Goal: Task Accomplishment & Management: Complete application form

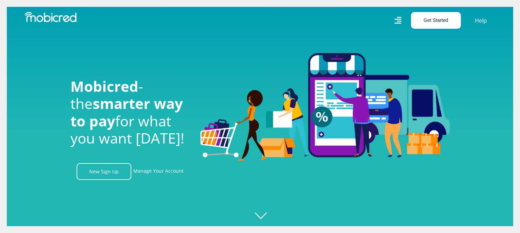
click at [440, 21] on button "Get Started" at bounding box center [436, 20] width 50 height 17
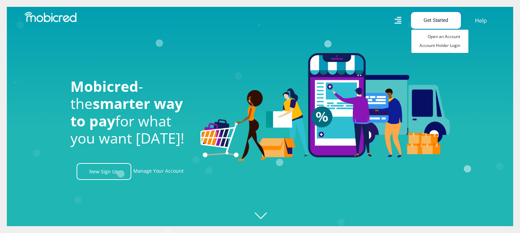
scroll to position [0, 487]
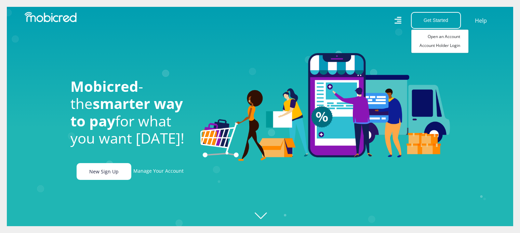
click at [114, 176] on link "New Sign Up" at bounding box center [104, 171] width 55 height 17
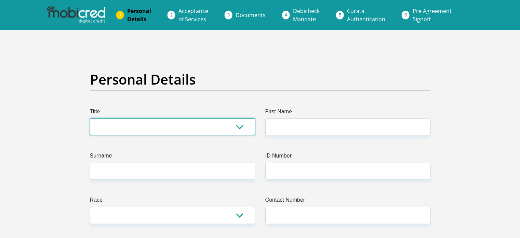
click at [146, 134] on select "Mr Ms Mrs Dr [PERSON_NAME]" at bounding box center [172, 126] width 165 height 17
select select "Mr"
click at [90, 118] on select "Mr Ms Mrs Dr [PERSON_NAME]" at bounding box center [172, 126] width 165 height 17
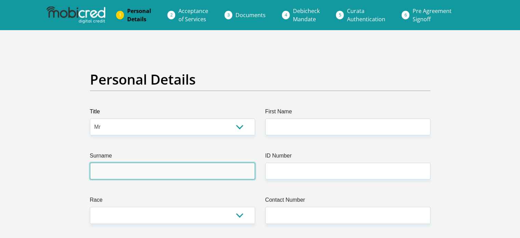
click at [116, 167] on input "Surname" at bounding box center [172, 170] width 165 height 17
type input "NGEMA"
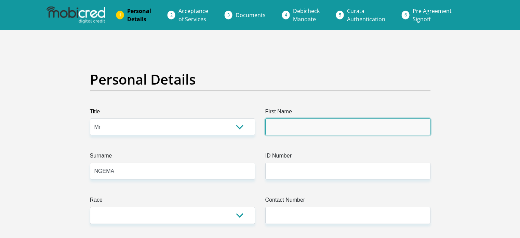
type input "Bongumusa"
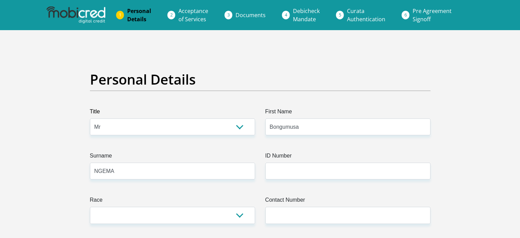
select select "ZAF"
type input "6 [GEOGRAPHIC_DATA] kloof"
type input "[GEOGRAPHIC_DATA]"
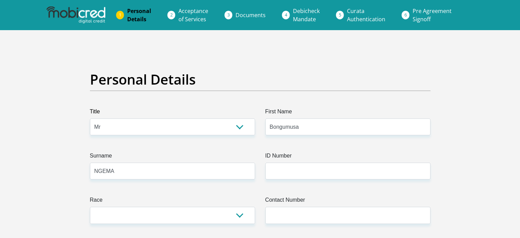
type input "3640"
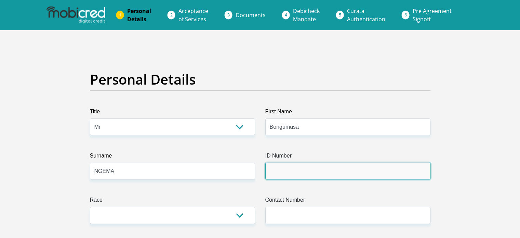
click at [284, 169] on input "ID Number" at bounding box center [347, 170] width 165 height 17
type input "8912096035082"
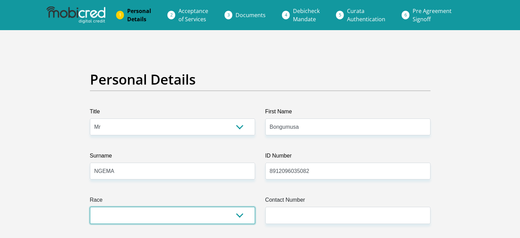
click at [211, 217] on select "Black Coloured Indian White Other" at bounding box center [172, 215] width 165 height 17
select select "1"
click at [90, 207] on select "Black Coloured Indian White Other" at bounding box center [172, 215] width 165 height 17
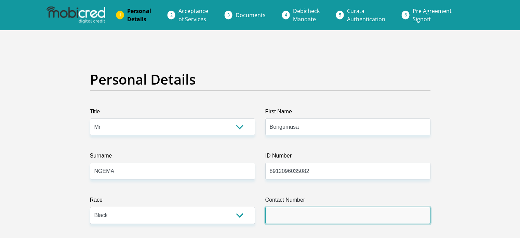
click at [307, 213] on input "Contact Number" at bounding box center [347, 215] width 165 height 17
type input "0660191797"
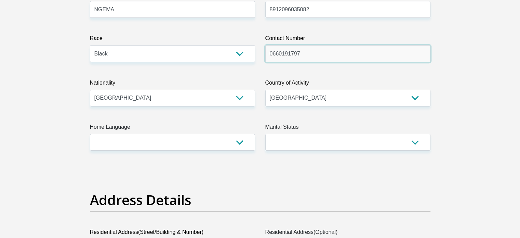
scroll to position [182, 0]
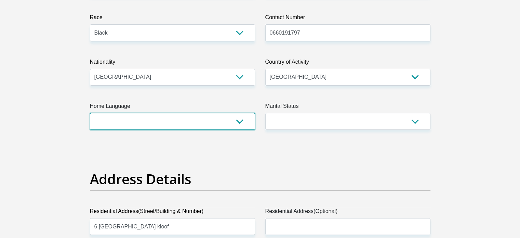
click at [215, 120] on select "Afrikaans English Sepedi South Ndebele Southern Sotho Swati Tsonga Tswana Venda…" at bounding box center [172, 121] width 165 height 17
select select "eng"
click at [90, 113] on select "Afrikaans English Sepedi South Ndebele Southern Sotho Swati Tsonga Tswana Venda…" at bounding box center [172, 121] width 165 height 17
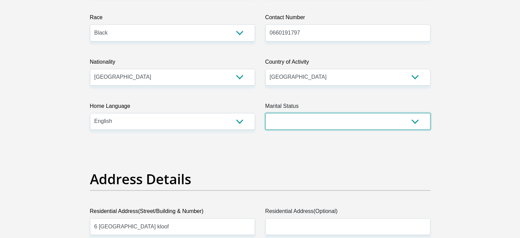
click at [320, 126] on select "Married ANC Single Divorced Widowed Married COP or Customary Law" at bounding box center [347, 121] width 165 height 17
select select "2"
click at [265, 113] on select "Married ANC Single Divorced Widowed Married COP or Customary Law" at bounding box center [347, 121] width 165 height 17
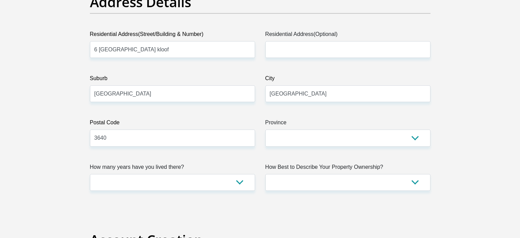
scroll to position [368, 0]
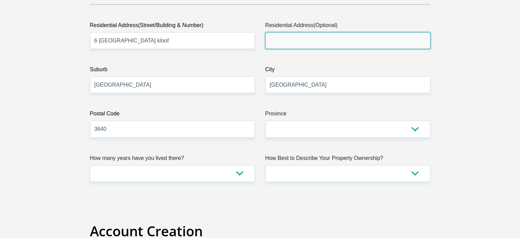
click at [343, 41] on input "Residential Address(Optional)" at bounding box center [347, 40] width 165 height 17
type input "[STREET_ADDRESS][PERSON_NAME]"
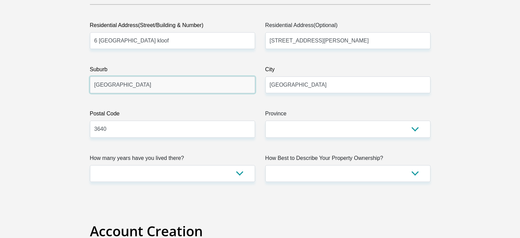
drag, startPoint x: 207, startPoint y: 85, endPoint x: 75, endPoint y: 67, distance: 132.7
type input "Kloof"
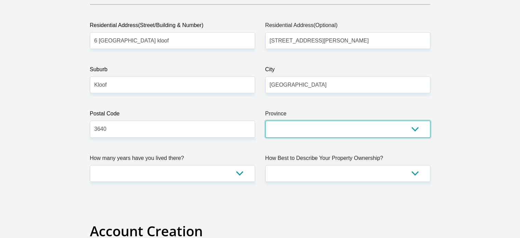
click at [325, 126] on select "Eastern Cape Free State [GEOGRAPHIC_DATA] [GEOGRAPHIC_DATA][DATE] [GEOGRAPHIC_D…" at bounding box center [347, 128] width 165 height 17
select select "[GEOGRAPHIC_DATA][DATE]"
click at [265, 120] on select "Eastern Cape Free State [GEOGRAPHIC_DATA] [GEOGRAPHIC_DATA][DATE] [GEOGRAPHIC_D…" at bounding box center [347, 128] width 165 height 17
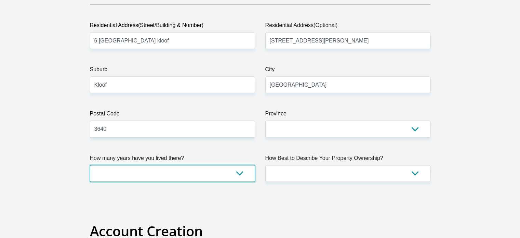
click at [213, 176] on select "less than 1 year 1-3 years 3-5 years 5+ years" at bounding box center [172, 173] width 165 height 17
select select "2"
click at [90, 165] on select "less than 1 year 1-3 years 3-5 years 5+ years" at bounding box center [172, 173] width 165 height 17
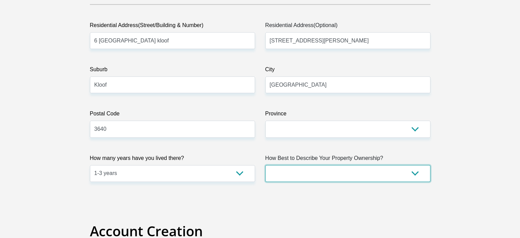
click at [387, 172] on select "Owned Rented Family Owned Company Dwelling" at bounding box center [347, 173] width 165 height 17
select select "Rented"
click at [265, 165] on select "Owned Rented Family Owned Company Dwelling" at bounding box center [347, 173] width 165 height 17
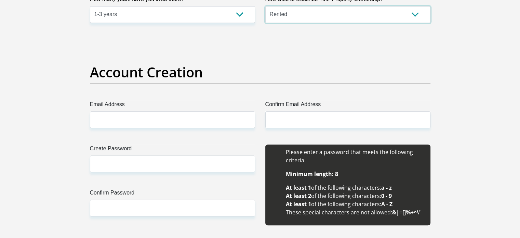
scroll to position [533, 0]
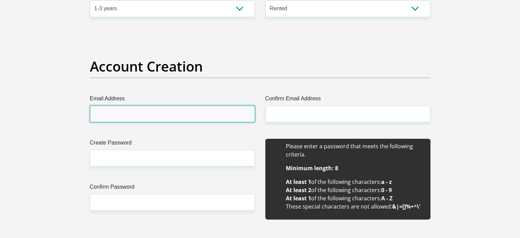
click at [174, 117] on input "Email Address" at bounding box center [172, 113] width 165 height 17
type input "[EMAIL_ADDRESS][DOMAIN_NAME]"
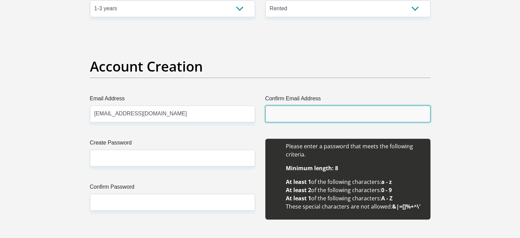
type input "[EMAIL_ADDRESS][DOMAIN_NAME]"
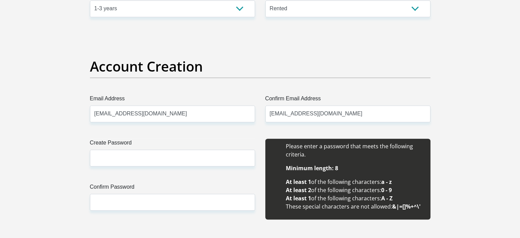
type input "0310232345"
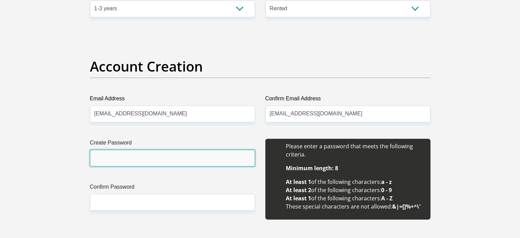
click at [145, 164] on input "Create Password" at bounding box center [172, 157] width 165 height 17
drag, startPoint x: 145, startPoint y: 164, endPoint x: 75, endPoint y: 165, distance: 69.5
click at [109, 160] on input "Adele1963!" at bounding box center [172, 157] width 165 height 17
type input "Adele1963!"
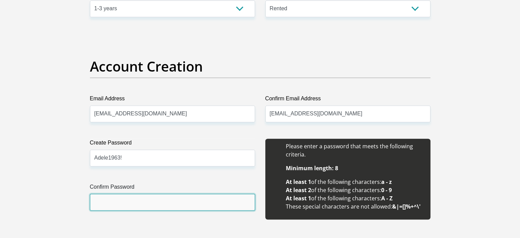
click at [117, 200] on input "Confirm Password" at bounding box center [172, 202] width 165 height 17
type input "Adele1963!"
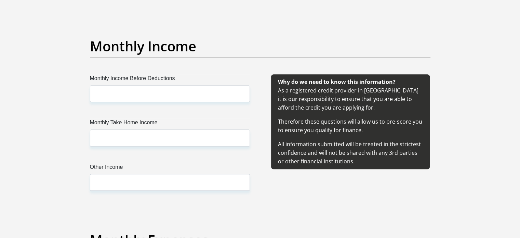
scroll to position [751, 0]
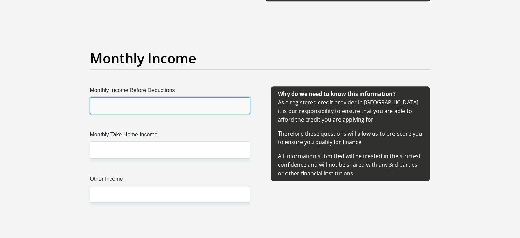
click at [177, 104] on input "Monthly Income Before Deductions" at bounding box center [170, 105] width 160 height 17
type input "35000"
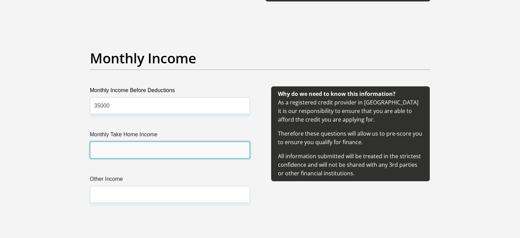
click at [129, 152] on input "Monthly Take Home Income" at bounding box center [170, 149] width 160 height 17
type input "3"
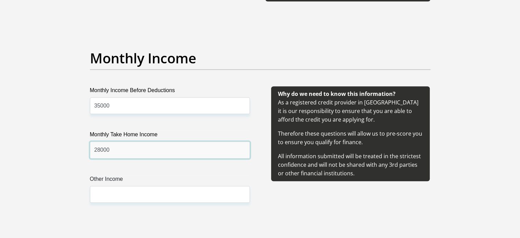
type input "28000"
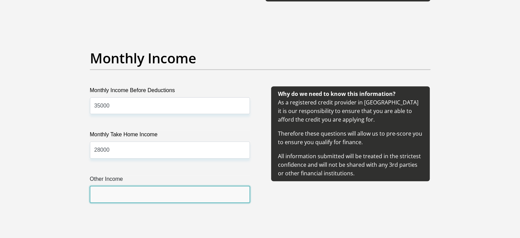
click at [120, 196] on input "Other Income" at bounding box center [170, 194] width 160 height 17
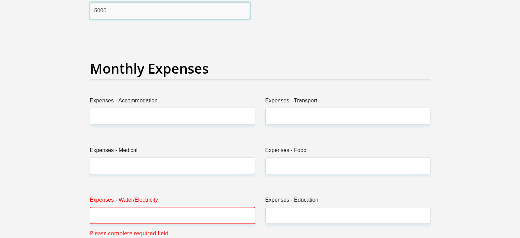
scroll to position [922, 0]
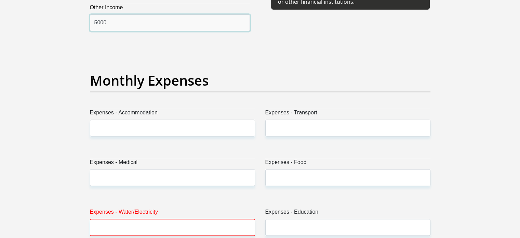
type input "5000"
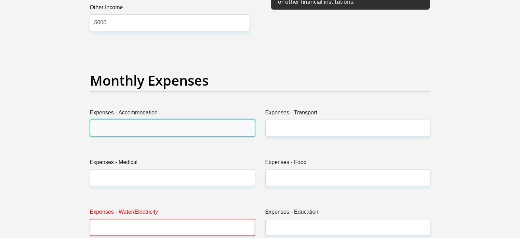
click at [189, 130] on input "Expenses - Accommodation" at bounding box center [172, 127] width 165 height 17
type input "7800"
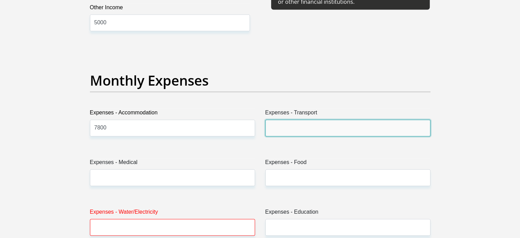
click at [311, 125] on input "Expenses - Transport" at bounding box center [347, 127] width 165 height 17
type input "1200"
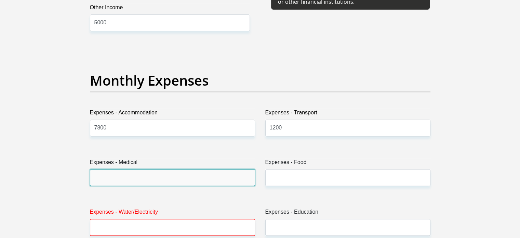
click at [180, 181] on input "Expenses - Medical" at bounding box center [172, 177] width 165 height 17
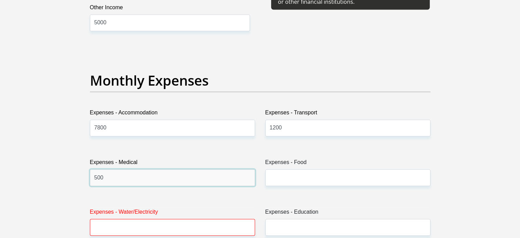
type input "500"
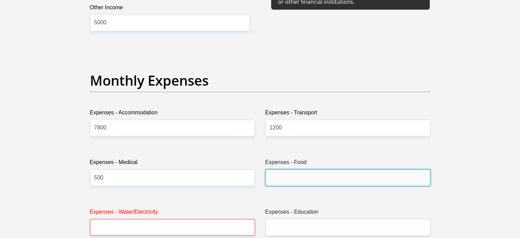
click at [318, 180] on input "Expenses - Food" at bounding box center [347, 177] width 165 height 17
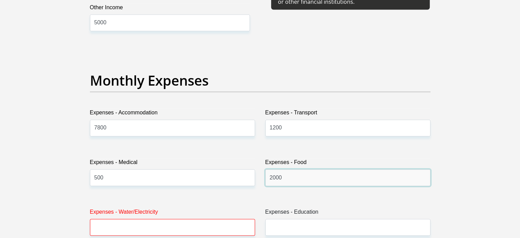
type input "2000"
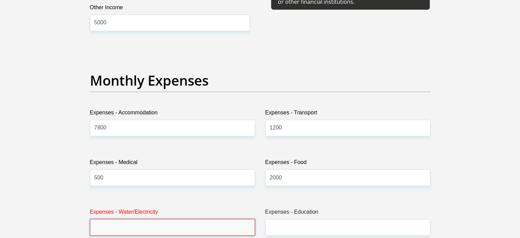
click at [167, 225] on input "Expenses - Water/Electricity" at bounding box center [172, 227] width 165 height 17
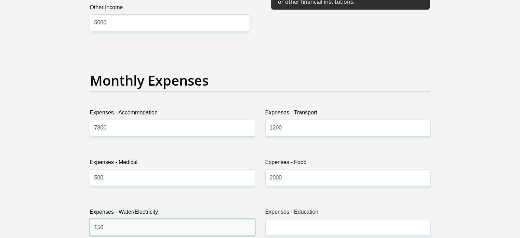
type input "150"
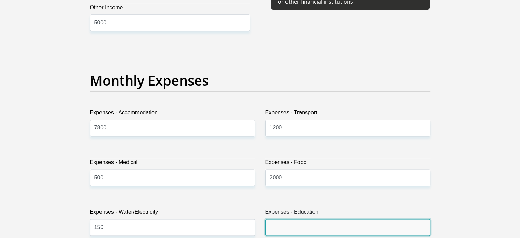
click at [318, 231] on input "Expenses - Education" at bounding box center [347, 227] width 165 height 17
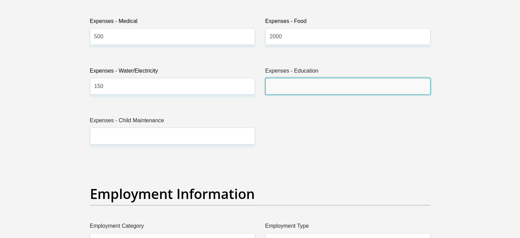
scroll to position [1093, 0]
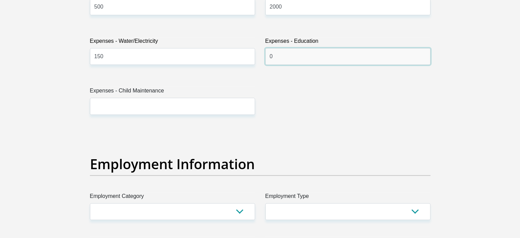
type input "0"
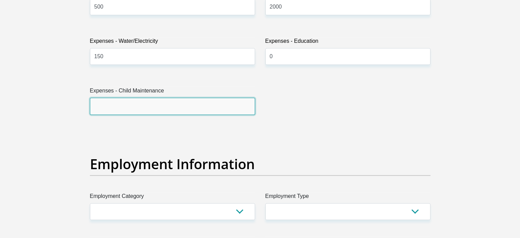
click at [240, 99] on input "Expenses - Child Maintenance" at bounding box center [172, 105] width 165 height 17
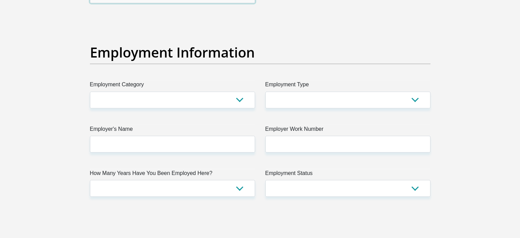
scroll to position [1201, 0]
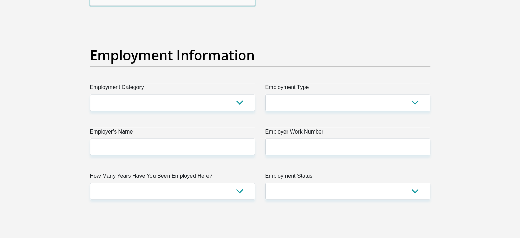
type input "0"
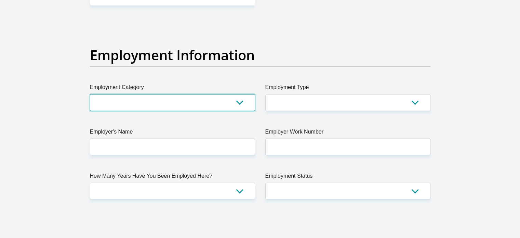
click at [238, 99] on select "AGRICULTURE ALCOHOL & TOBACCO CONSTRUCTION MATERIALS METALLURGY EQUIPMENT FOR R…" at bounding box center [172, 102] width 165 height 17
select select "75"
click at [90, 94] on select "AGRICULTURE ALCOHOL & TOBACCO CONSTRUCTION MATERIALS METALLURGY EQUIPMENT FOR R…" at bounding box center [172, 102] width 165 height 17
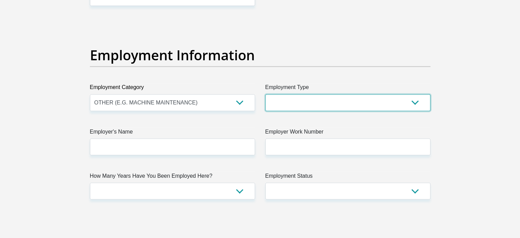
click at [292, 100] on select "College/Lecturer Craft Seller Creative Driver Executive Farmer Forces - Non Com…" at bounding box center [347, 102] width 165 height 17
select select "Self-Employed"
click at [265, 94] on select "College/Lecturer Craft Seller Creative Driver Executive Farmer Forces - Non Com…" at bounding box center [347, 102] width 165 height 17
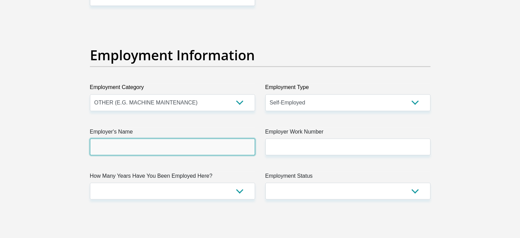
click at [222, 142] on input "Employer's Name" at bounding box center [172, 146] width 165 height 17
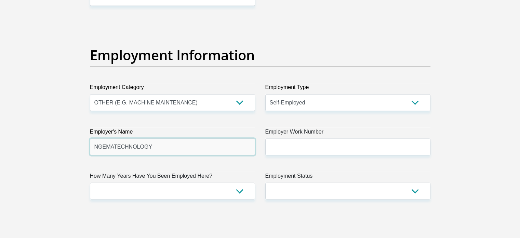
type input "NGEMATECHNOLOGY"
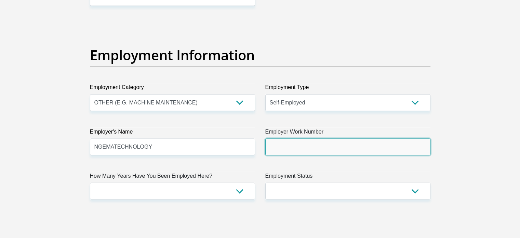
click at [308, 139] on input "Employer Work Number" at bounding box center [347, 146] width 165 height 17
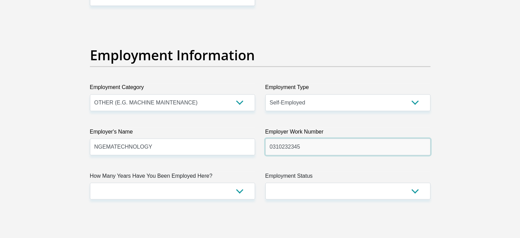
type input "0310232345"
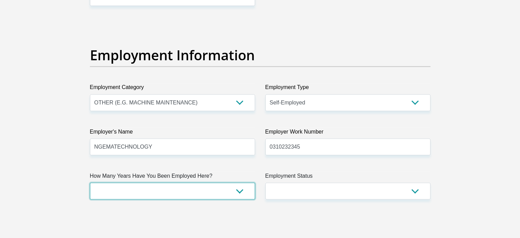
click at [185, 191] on select "less than 1 year 1-3 years 3-5 years 5+ years" at bounding box center [172, 190] width 165 height 17
click at [124, 182] on select "less than 1 year 1-3 years 3-5 years 5+ years" at bounding box center [172, 190] width 165 height 17
click at [227, 184] on select "less than 1 year 1-3 years 3-5 years 5+ years" at bounding box center [172, 190] width 165 height 17
select select "60"
click at [90, 182] on select "less than 1 year 1-3 years 3-5 years 5+ years" at bounding box center [172, 190] width 165 height 17
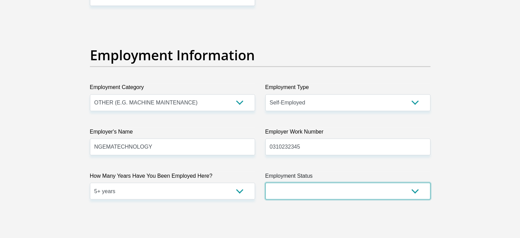
click at [350, 188] on select "Permanent/Full-time Part-time/Casual [DEMOGRAPHIC_DATA] Worker Self-Employed Ho…" at bounding box center [347, 190] width 165 height 17
select select "4"
click at [265, 182] on select "Permanent/Full-time Part-time/Casual [DEMOGRAPHIC_DATA] Worker Self-Employed Ho…" at bounding box center [347, 190] width 165 height 17
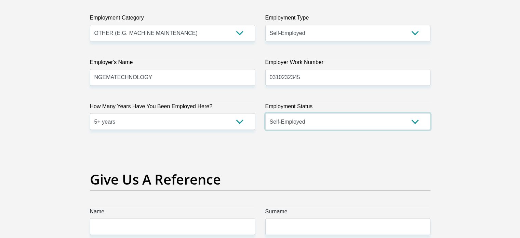
scroll to position [1268, 0]
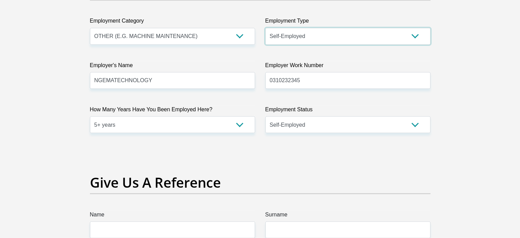
click at [411, 32] on select "College/Lecturer Craft Seller Creative Driver Executive Farmer Forces - Non Com…" at bounding box center [347, 36] width 165 height 17
select select "Sales"
click at [265, 28] on select "College/Lecturer Craft Seller Creative Driver Executive Farmer Forces - Non Com…" at bounding box center [347, 36] width 165 height 17
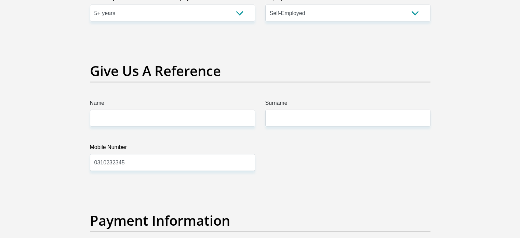
scroll to position [1385, 0]
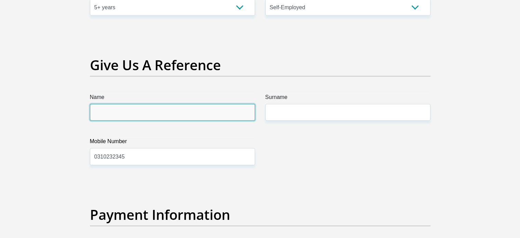
click at [163, 108] on input "Name" at bounding box center [172, 112] width 165 height 17
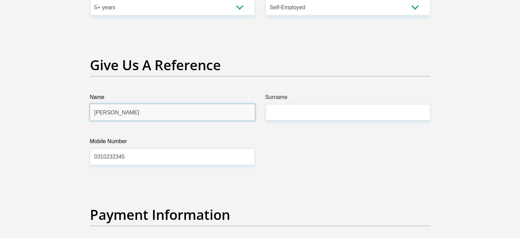
type input "[PERSON_NAME]"
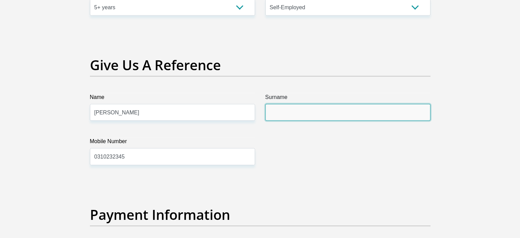
click at [289, 113] on input "Surname" at bounding box center [347, 112] width 165 height 17
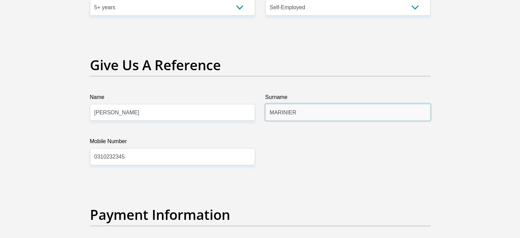
type input "MARINIER"
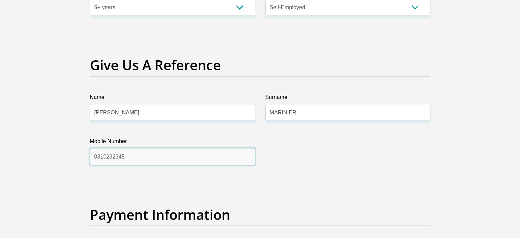
drag, startPoint x: 149, startPoint y: 158, endPoint x: 97, endPoint y: 161, distance: 52.1
click at [97, 161] on input "0310232345" at bounding box center [172, 156] width 165 height 17
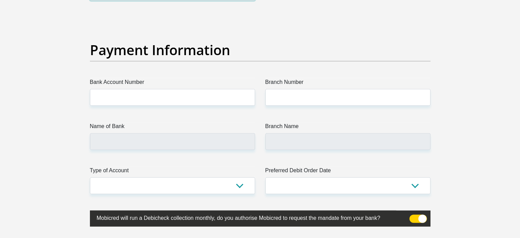
scroll to position [1559, 0]
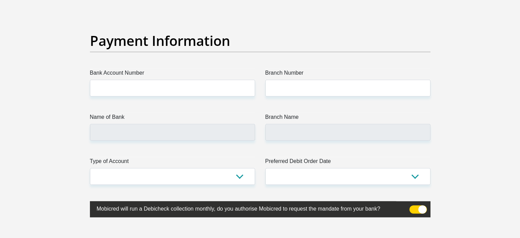
type input "0726770524"
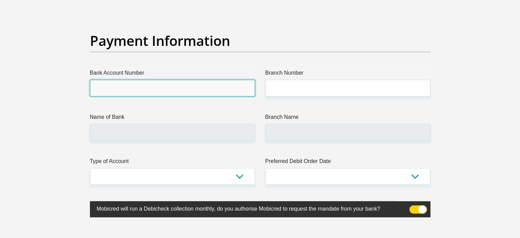
click at [202, 92] on input "Bank Account Number" at bounding box center [172, 88] width 165 height 17
type input "63079230058"
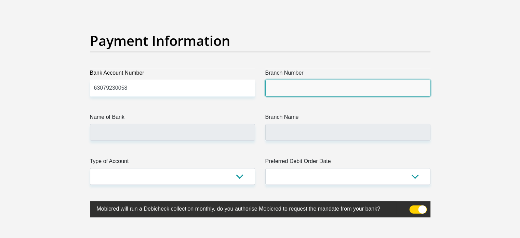
click at [308, 93] on input "Branch Number" at bounding box center [347, 88] width 165 height 17
type input "0873450150"
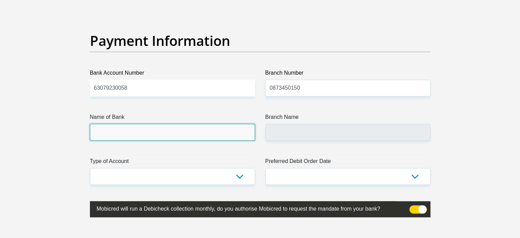
click at [176, 124] on input "Name of Bank" at bounding box center [172, 132] width 165 height 17
click at [175, 130] on input "Name of Bank" at bounding box center [172, 132] width 165 height 17
click at [165, 130] on input "Name of Bank" at bounding box center [172, 132] width 165 height 17
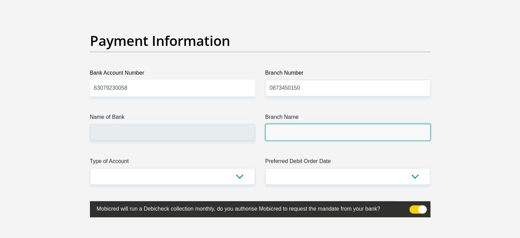
click at [298, 135] on input "Branch Name" at bounding box center [347, 132] width 165 height 17
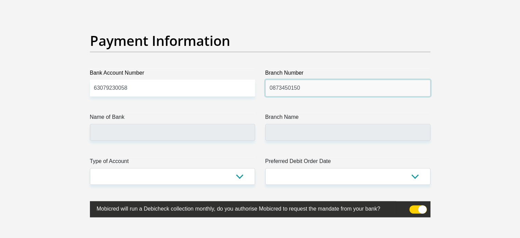
click at [318, 89] on input "0873450150" at bounding box center [347, 88] width 165 height 17
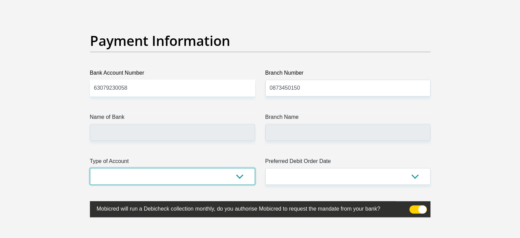
click at [218, 174] on select "Cheque Savings" at bounding box center [172, 176] width 165 height 17
select select "CUR"
click at [90, 168] on select "Cheque Savings" at bounding box center [172, 176] width 165 height 17
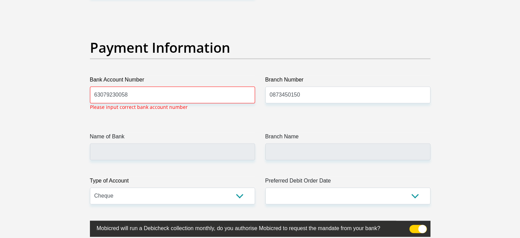
scroll to position [1551, 0]
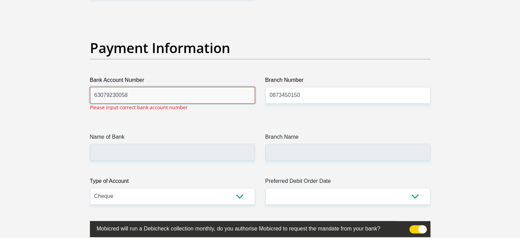
click at [190, 97] on input "63079230058" at bounding box center [172, 95] width 165 height 17
click at [175, 93] on input "63079230058" at bounding box center [172, 95] width 165 height 17
type input "6"
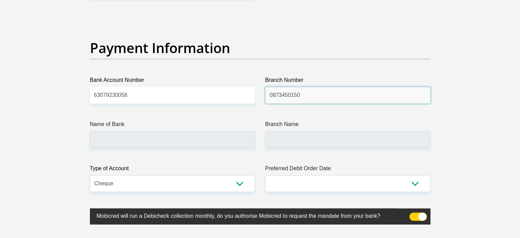
click at [316, 95] on input "0873450150" at bounding box center [347, 95] width 165 height 17
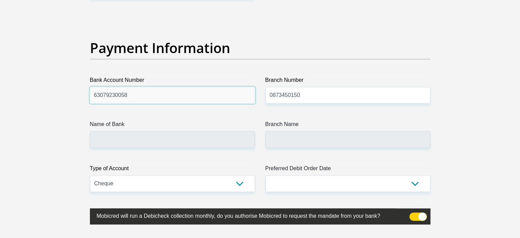
click at [219, 96] on input "63079230058" at bounding box center [172, 95] width 165 height 17
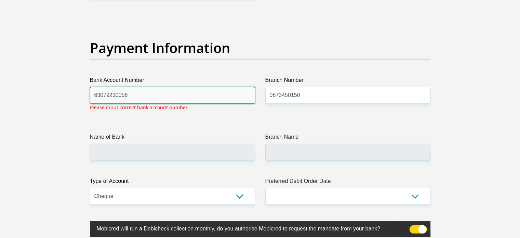
click at [159, 94] on input "63079230058" at bounding box center [172, 95] width 165 height 17
type input "62889223906"
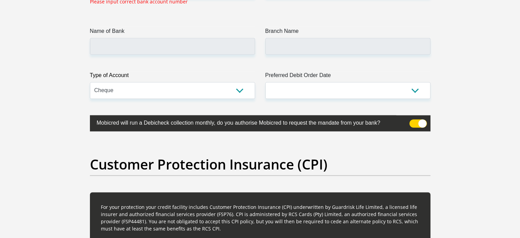
scroll to position [1621, 0]
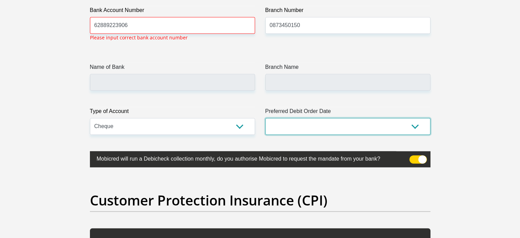
click at [426, 126] on select "1st 2nd 3rd 4th 5th 7th 18th 19th 20th 21st 22nd 23rd 24th 25th 26th 27th 28th …" at bounding box center [347, 126] width 165 height 17
select select "1"
click at [265, 118] on select "1st 2nd 3rd 4th 5th 7th 18th 19th 20th 21st 22nd 23rd 24th 25th 26th 27th 28th …" at bounding box center [347, 126] width 165 height 17
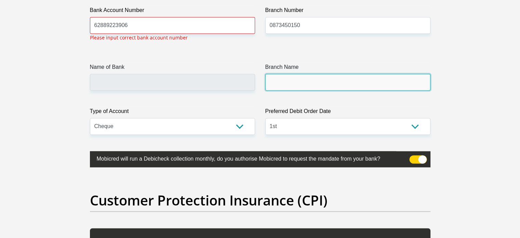
click at [402, 86] on input "Branch Name" at bounding box center [347, 82] width 165 height 17
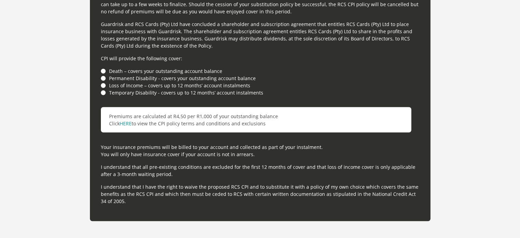
scroll to position [1918, 0]
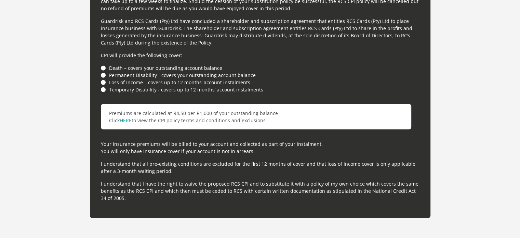
click at [101, 68] on li "Death – covers your outstanding account balance" at bounding box center [260, 67] width 319 height 7
click at [107, 71] on li "Permanent Disability - covers your outstanding account balance" at bounding box center [260, 74] width 319 height 7
click at [388, 91] on li "Temporary Disability - covers up to 12 months’ account instalments" at bounding box center [260, 89] width 319 height 7
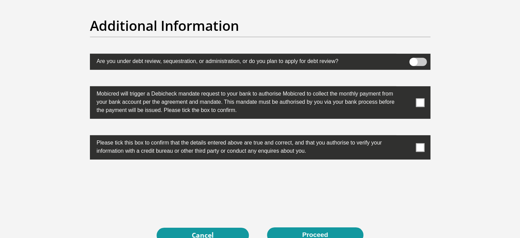
scroll to position [2147, 0]
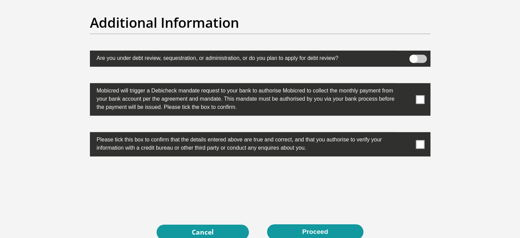
click at [417, 98] on span at bounding box center [420, 99] width 9 height 9
click at [407, 85] on input "checkbox" at bounding box center [407, 85] width 0 height 0
click at [426, 135] on label at bounding box center [260, 144] width 341 height 24
click at [407, 134] on input "checkbox" at bounding box center [407, 134] width 0 height 0
click at [426, 135] on label at bounding box center [260, 144] width 341 height 24
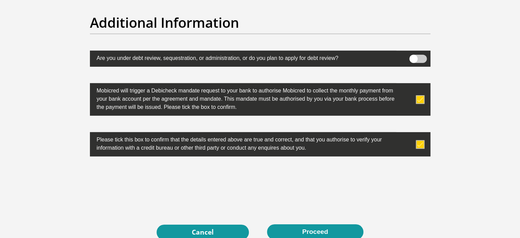
click at [407, 134] on input "checkbox" at bounding box center [407, 134] width 0 height 0
click at [422, 141] on span at bounding box center [420, 144] width 9 height 9
click at [407, 134] on input "checkbox" at bounding box center [407, 134] width 0 height 0
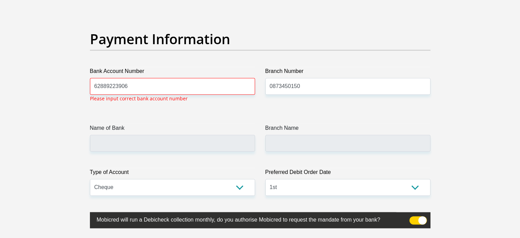
scroll to position [1545, 0]
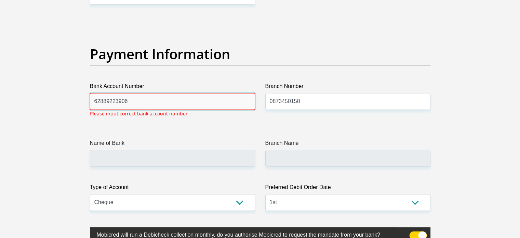
click at [221, 102] on input "62889223906" at bounding box center [172, 101] width 165 height 17
type input "6"
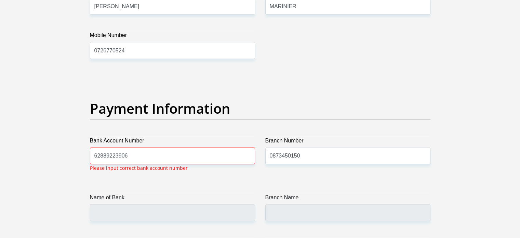
scroll to position [1494, 0]
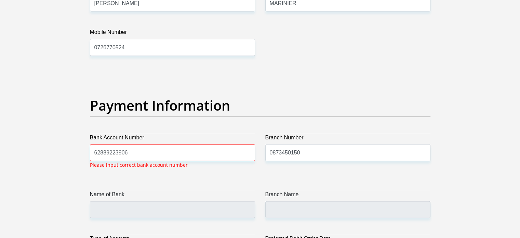
click at [164, 161] on p "Please input correct bank account number" at bounding box center [139, 164] width 98 height 7
click at [131, 159] on input "62889223906" at bounding box center [172, 152] width 165 height 17
type input "6"
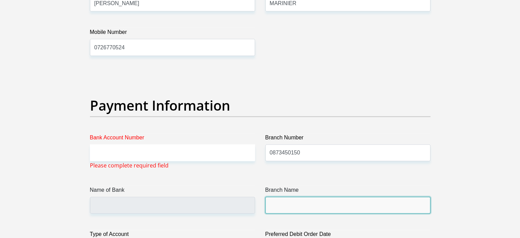
click at [317, 210] on input "Branch Name" at bounding box center [347, 205] width 165 height 17
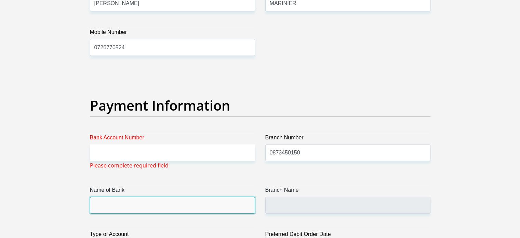
click at [210, 207] on input "Name of Bank" at bounding box center [172, 205] width 165 height 17
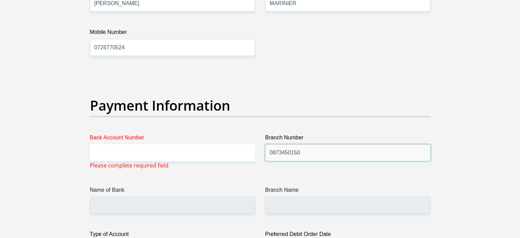
click at [317, 150] on input "0873450150" at bounding box center [347, 152] width 165 height 17
type input "0"
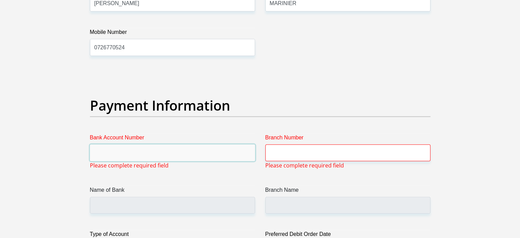
click at [235, 156] on input "Bank Account Number" at bounding box center [172, 152] width 165 height 17
type input "62889223906"
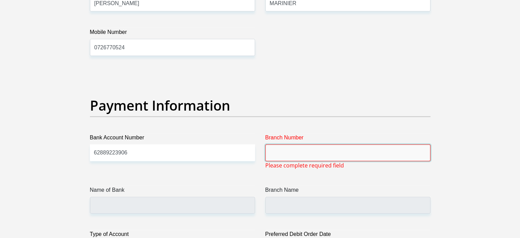
click at [313, 151] on input "Branch Number" at bounding box center [347, 152] width 165 height 17
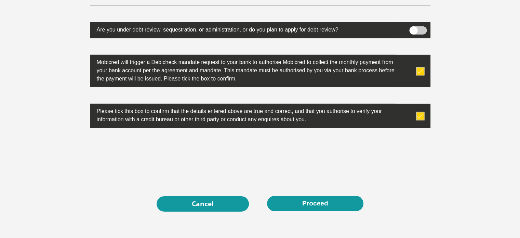
scroll to position [2186, 0]
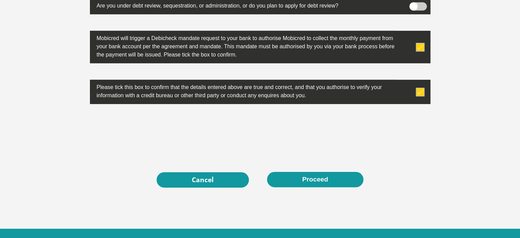
type input "0873450150"
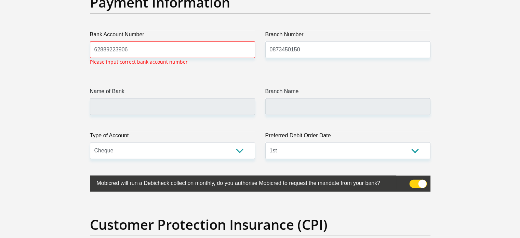
scroll to position [1551, 0]
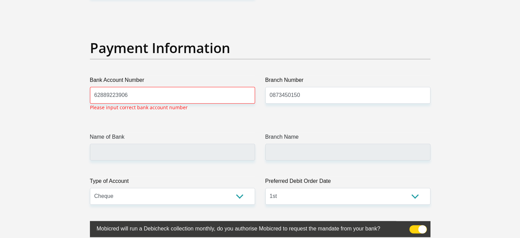
drag, startPoint x: 153, startPoint y: 96, endPoint x: 130, endPoint y: 94, distance: 23.8
click at [130, 94] on div at bounding box center [260, 119] width 520 height 238
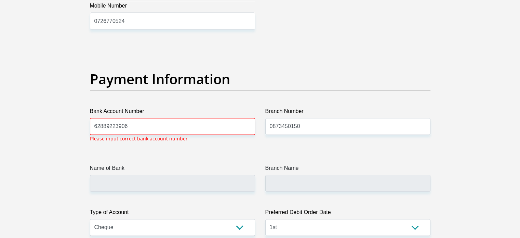
scroll to position [1451, 0]
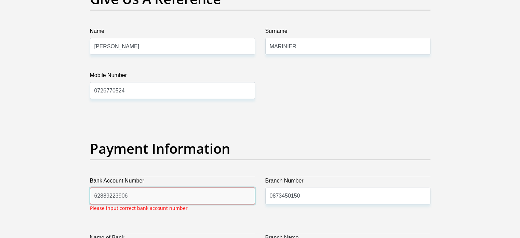
click at [181, 197] on input "62889223906" at bounding box center [172, 195] width 165 height 17
type input "6"
type input "14446440122"
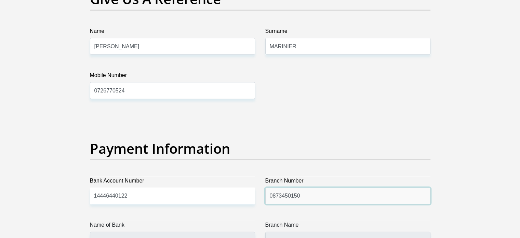
click at [323, 193] on input "0873450150" at bounding box center [347, 195] width 165 height 17
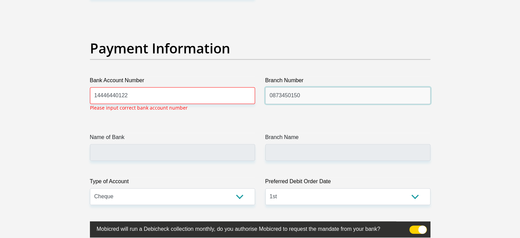
scroll to position [1551, 0]
